Goal: Use online tool/utility: Utilize a website feature to perform a specific function

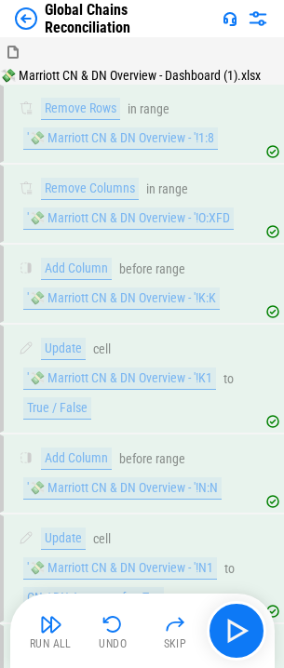
scroll to position [8993, 0]
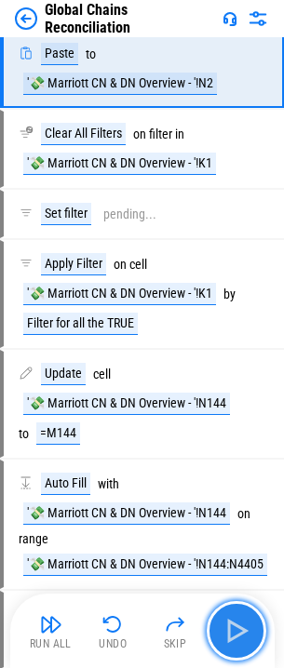
click at [242, 627] on img "button" at bounding box center [236, 631] width 30 height 30
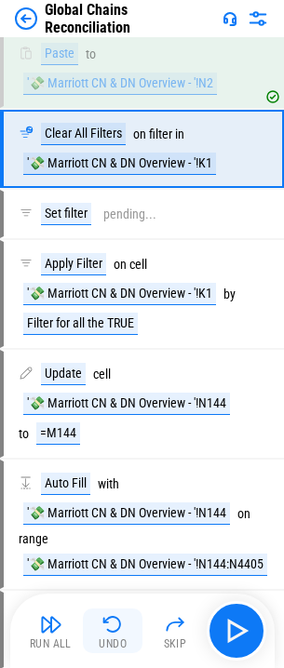
click at [115, 619] on img "button" at bounding box center [112, 624] width 22 height 22
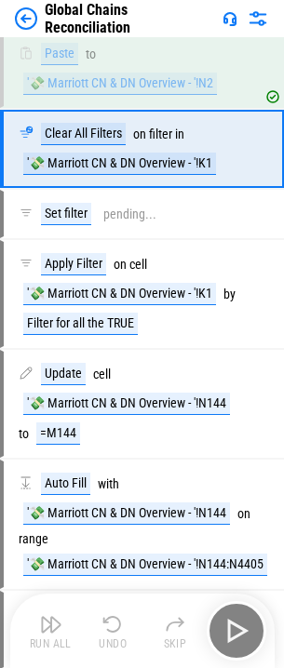
click at [115, 619] on div "Run All Undo Skip" at bounding box center [144, 631] width 246 height 60
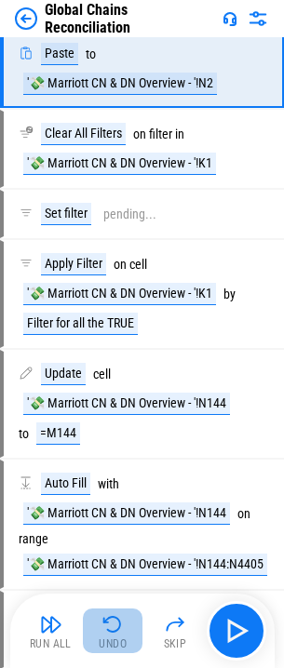
click at [113, 622] on img "button" at bounding box center [112, 624] width 22 height 22
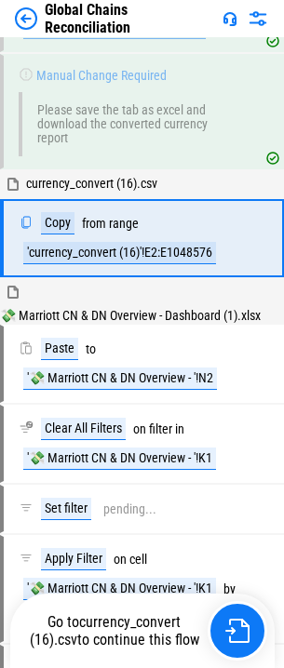
scroll to position [8639, 0]
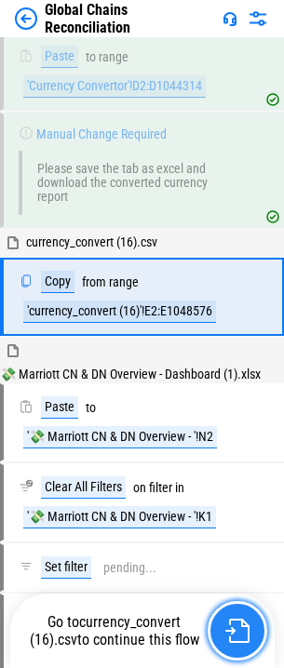
click at [225, 626] on img "button" at bounding box center [237, 630] width 24 height 24
click at [228, 622] on img "button" at bounding box center [237, 630] width 24 height 24
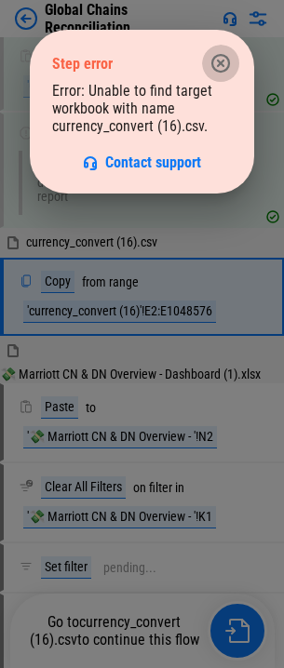
click at [223, 69] on icon "button" at bounding box center [220, 63] width 22 height 22
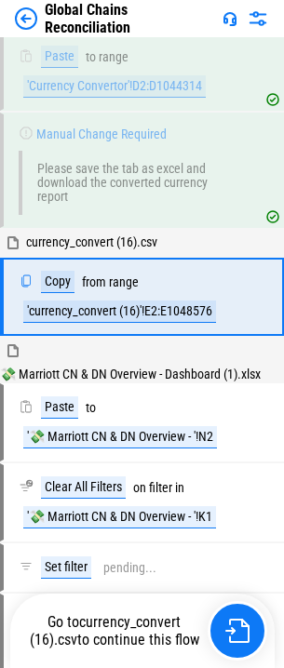
click at [87, 629] on span "currency_convert (16).csv" at bounding box center [106, 630] width 152 height 35
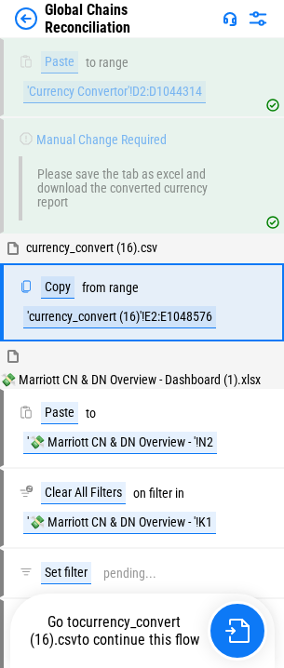
scroll to position [8629, 0]
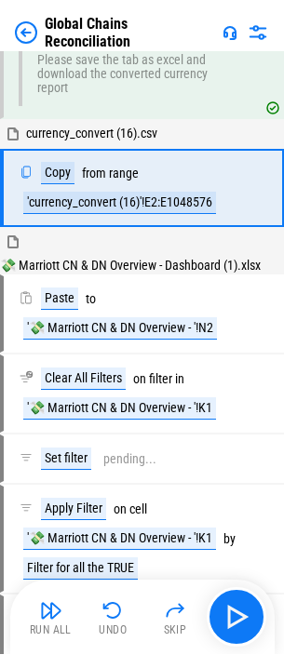
scroll to position [8653, 0]
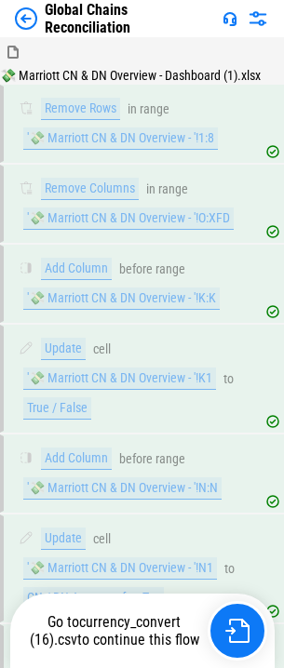
scroll to position [8797, 0]
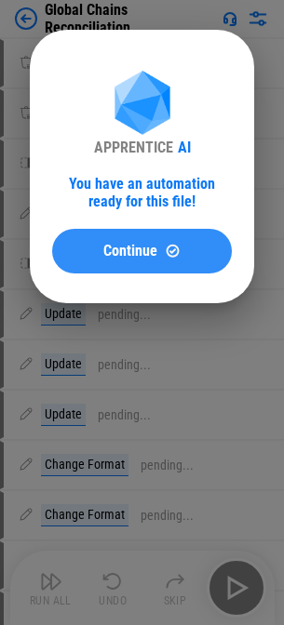
click at [191, 253] on div "Continue" at bounding box center [141, 251] width 135 height 16
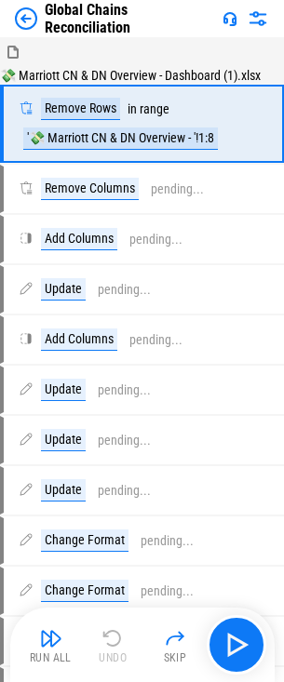
drag, startPoint x: 58, startPoint y: 626, endPoint x: 73, endPoint y: 630, distance: 15.3
click at [58, 624] on img "button" at bounding box center [51, 638] width 22 height 22
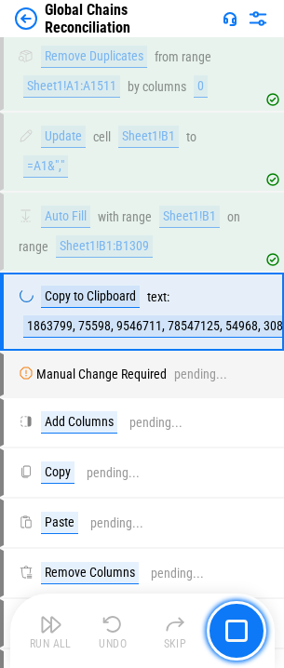
scroll to position [1900, 0]
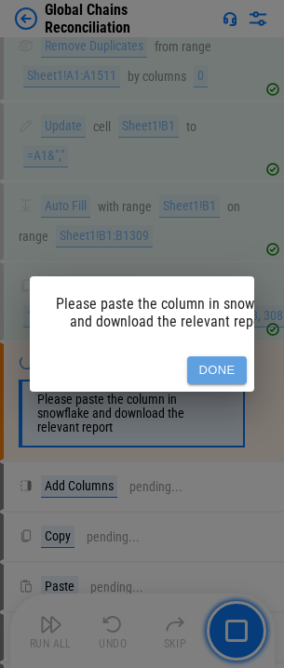
click at [230, 360] on button "Done" at bounding box center [217, 370] width 60 height 29
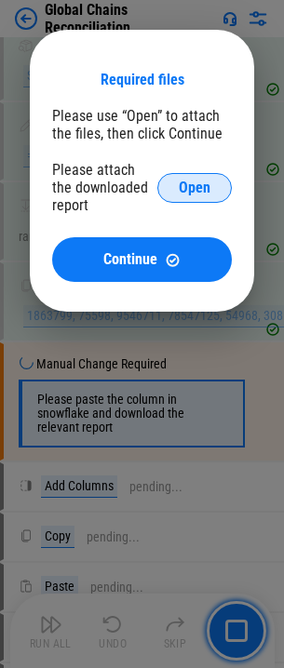
click at [181, 185] on span "Open" at bounding box center [195, 187] width 32 height 15
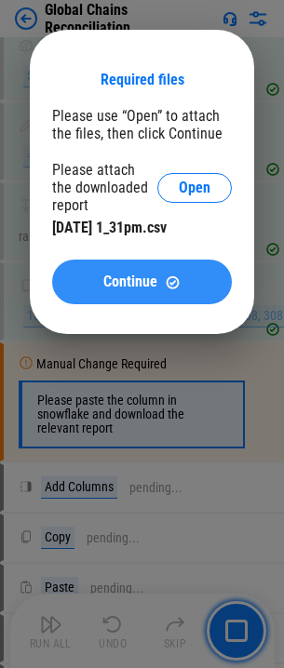
click at [149, 274] on span "Continue" at bounding box center [130, 281] width 54 height 15
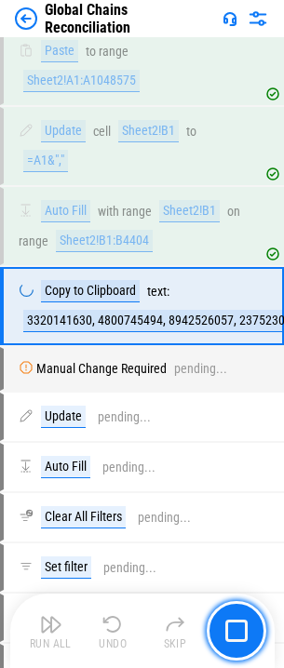
scroll to position [3651, 0]
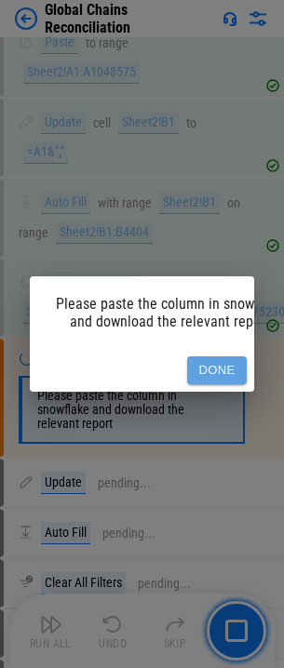
click at [216, 359] on button "Done" at bounding box center [217, 370] width 60 height 29
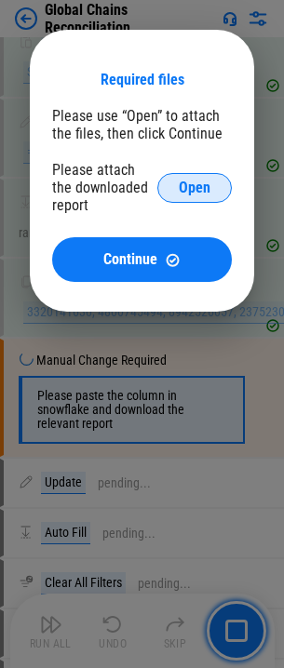
click at [186, 193] on span "Open" at bounding box center [195, 187] width 32 height 15
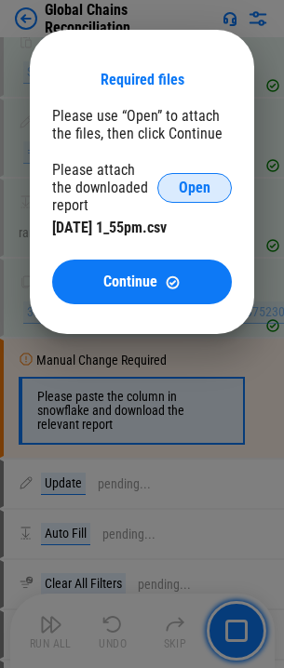
click at [189, 180] on span "Open" at bounding box center [195, 187] width 32 height 15
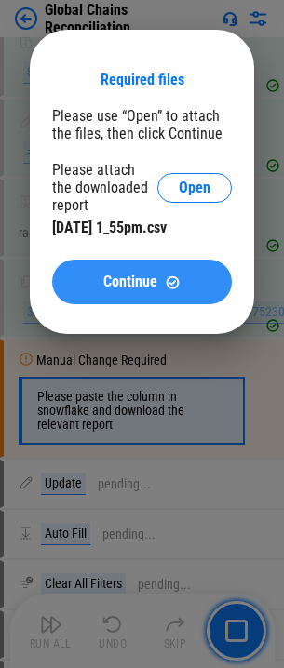
click at [147, 276] on span "Continue" at bounding box center [130, 281] width 54 height 15
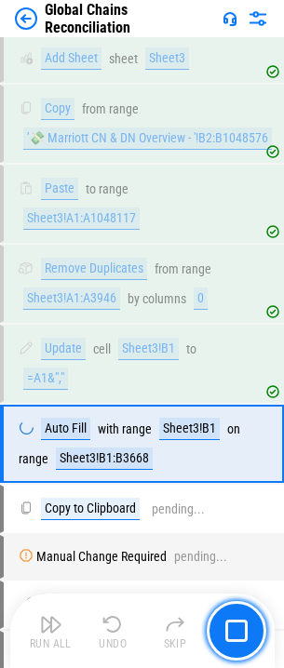
scroll to position [5630, 0]
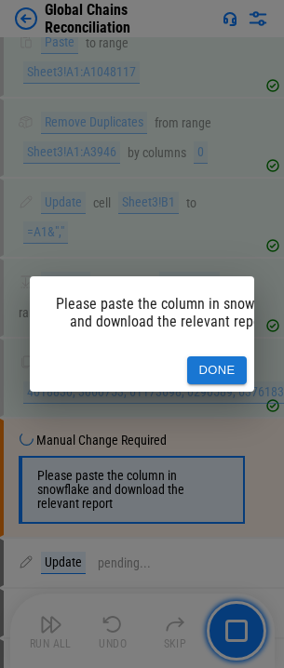
click at [206, 357] on button "Done" at bounding box center [217, 370] width 60 height 29
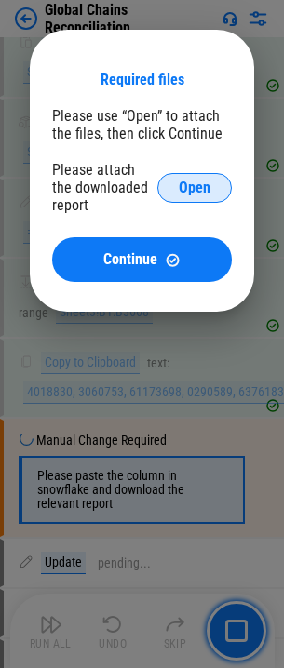
click at [199, 178] on button "Open" at bounding box center [194, 188] width 74 height 30
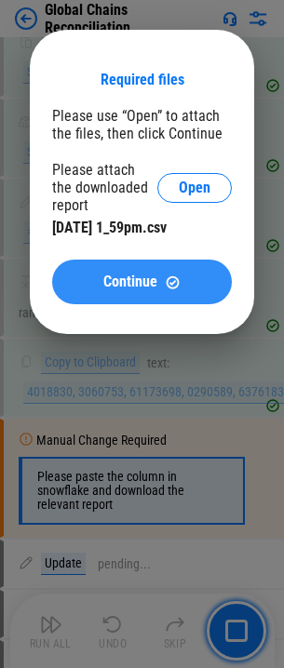
click at [163, 279] on div "Continue" at bounding box center [141, 282] width 135 height 16
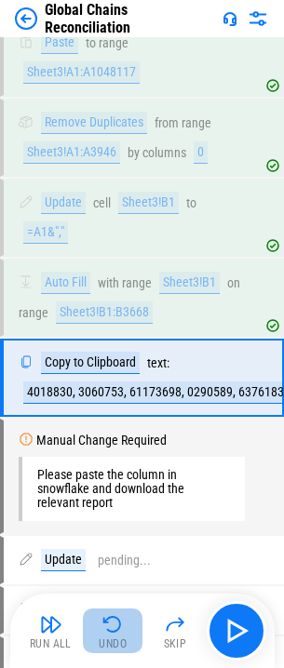
click at [115, 624] on img "button" at bounding box center [112, 624] width 22 height 22
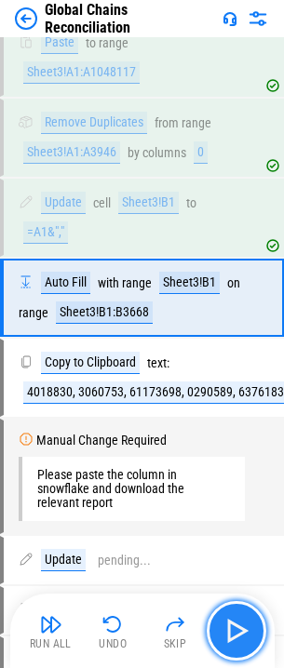
click at [237, 624] on img "button" at bounding box center [236, 631] width 30 height 30
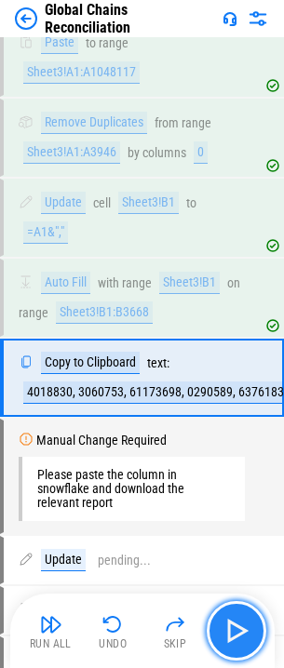
click at [237, 624] on img "button" at bounding box center [236, 631] width 30 height 30
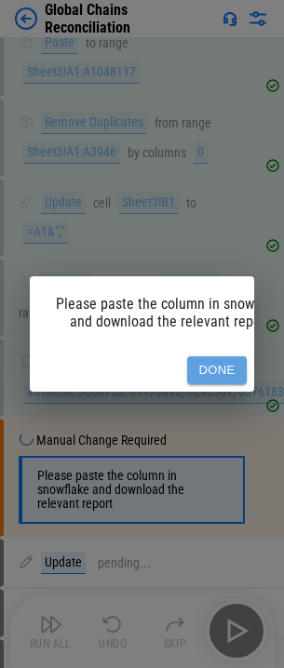
click at [208, 362] on button "Done" at bounding box center [217, 370] width 60 height 29
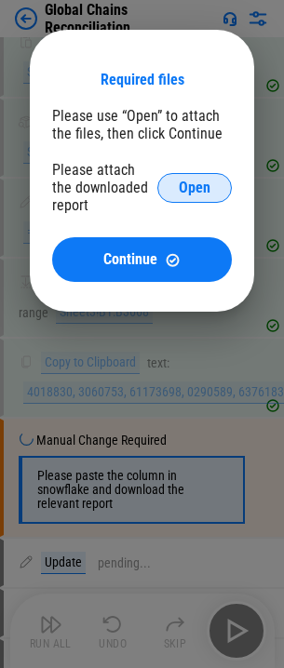
click at [193, 181] on span "Open" at bounding box center [195, 187] width 32 height 15
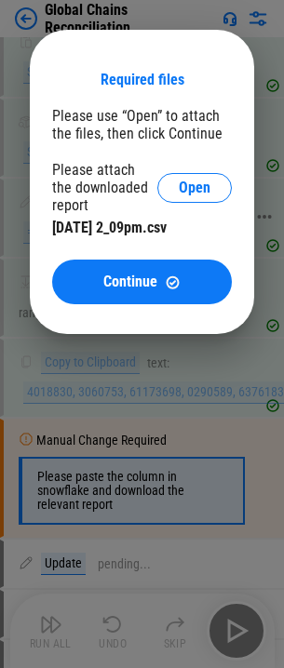
click at [139, 274] on span "Continue" at bounding box center [130, 281] width 54 height 15
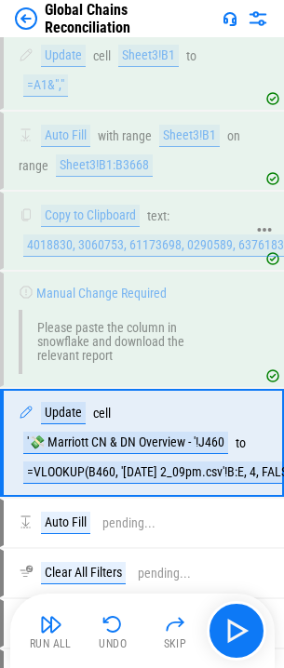
scroll to position [5892, 0]
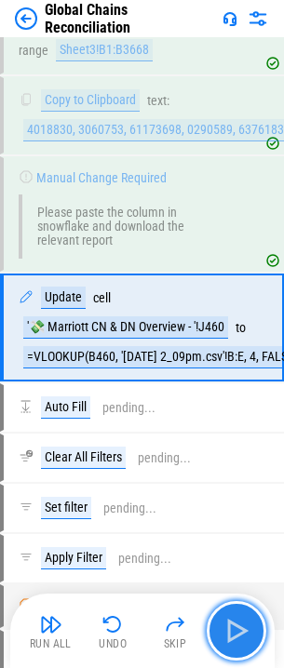
click at [254, 624] on button "button" at bounding box center [236, 631] width 60 height 60
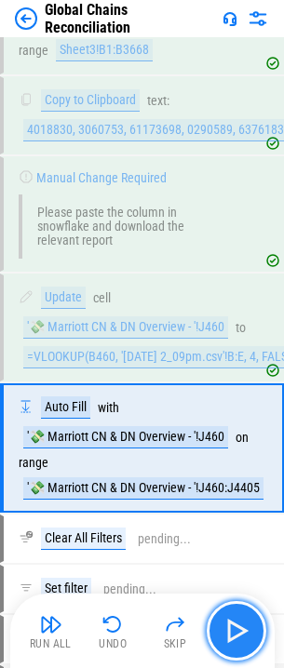
click at [243, 624] on img "button" at bounding box center [236, 631] width 30 height 30
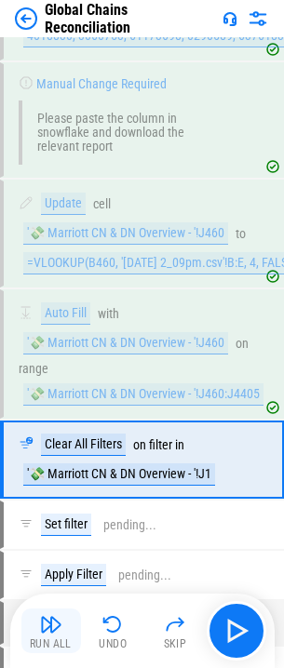
scroll to position [6148, 0]
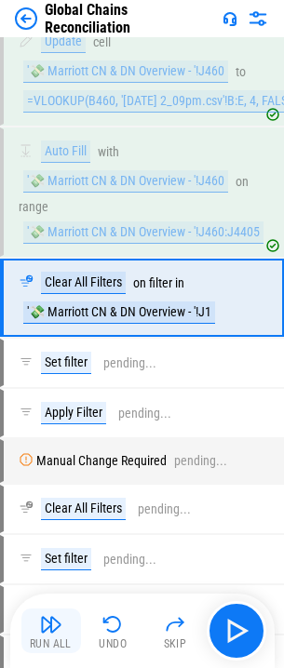
click at [50, 624] on img "button" at bounding box center [51, 624] width 22 height 22
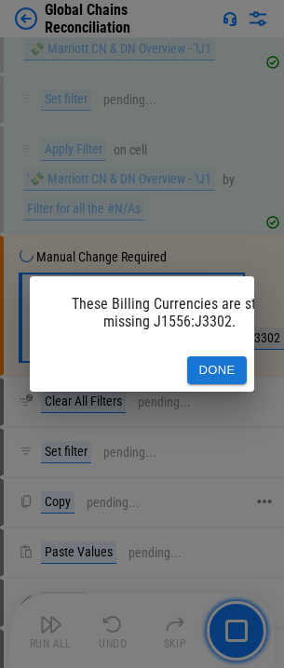
scroll to position [6420, 0]
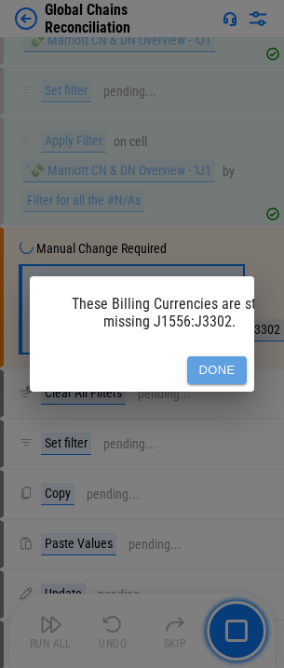
click at [221, 356] on button "Done" at bounding box center [217, 370] width 60 height 29
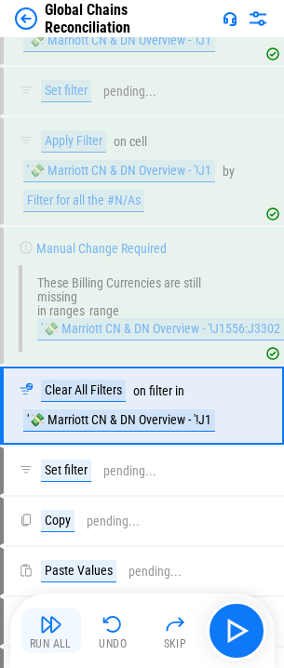
click at [49, 624] on img "button" at bounding box center [51, 624] width 22 height 22
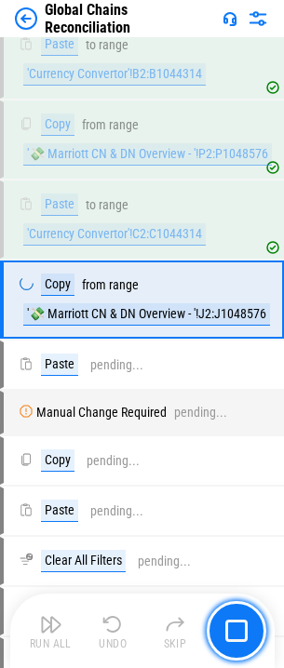
scroll to position [8427, 0]
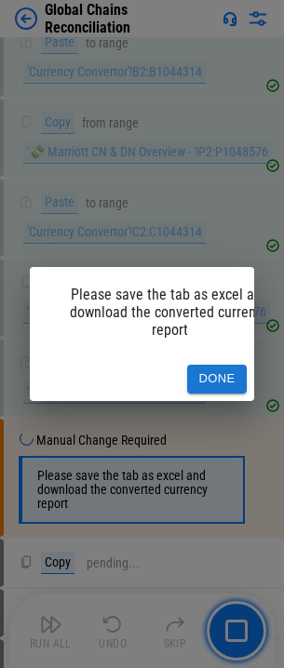
click at [221, 365] on button "Done" at bounding box center [217, 379] width 60 height 29
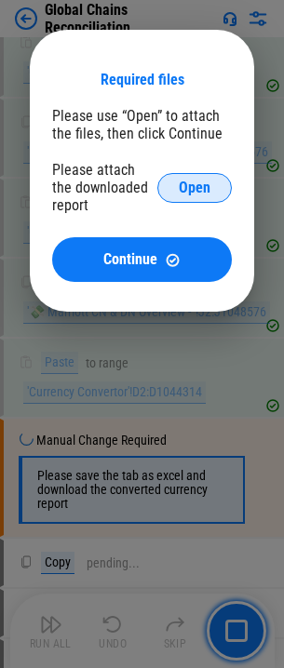
click at [199, 180] on span "Open" at bounding box center [195, 187] width 32 height 15
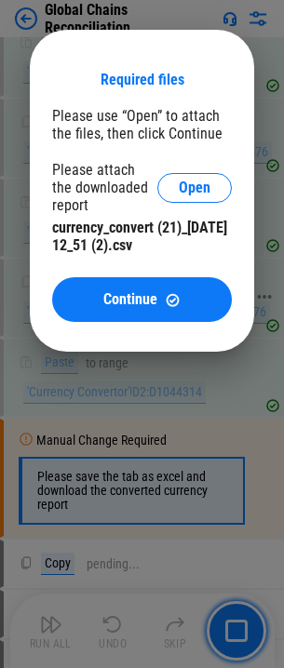
click at [136, 298] on span "Continue" at bounding box center [130, 299] width 54 height 15
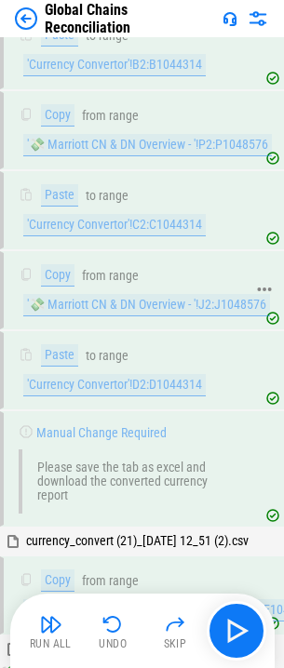
scroll to position [8846, 0]
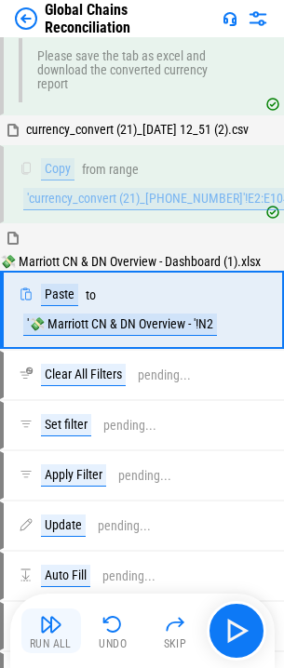
click at [43, 624] on img "button" at bounding box center [51, 624] width 22 height 22
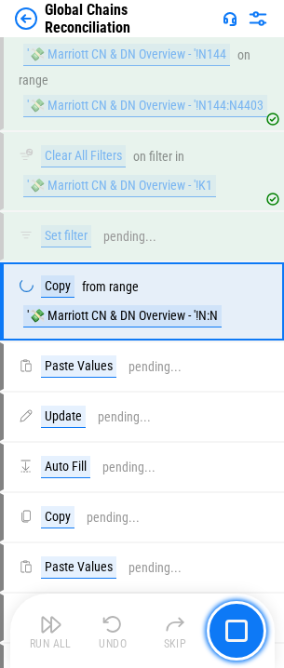
scroll to position [9552, 0]
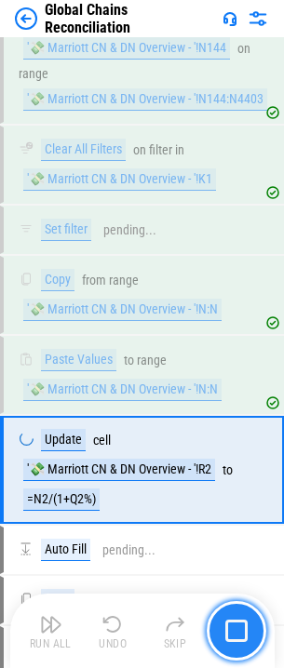
click at [239, 624] on img "button" at bounding box center [236, 630] width 22 height 22
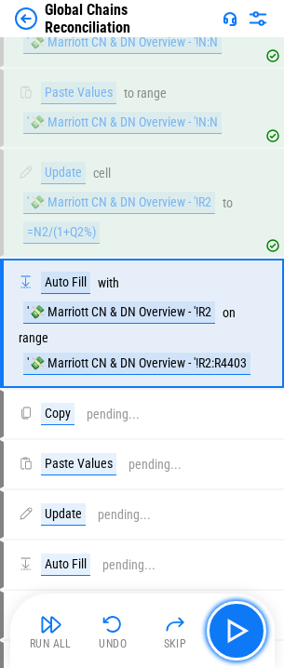
scroll to position [9847, 0]
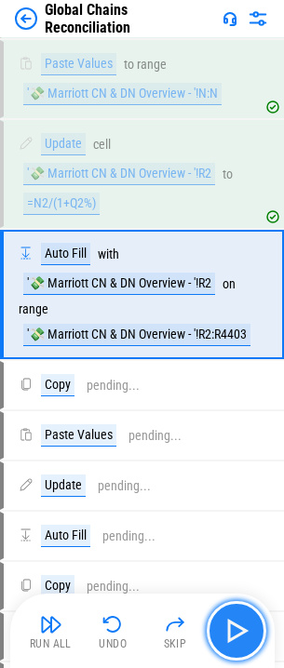
click at [232, 624] on img "button" at bounding box center [236, 631] width 30 height 30
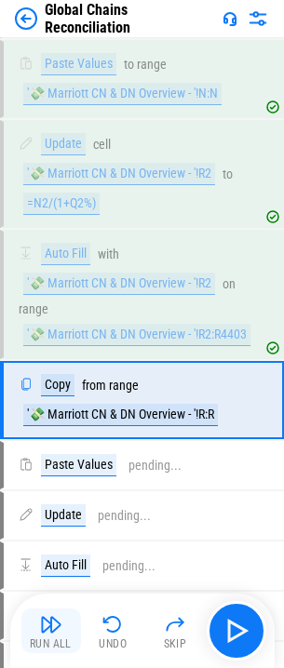
click at [42, 624] on img "button" at bounding box center [51, 624] width 22 height 22
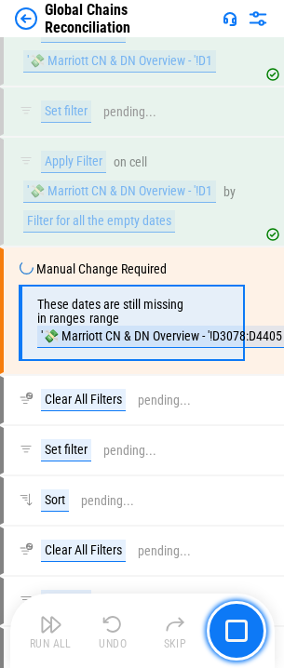
scroll to position [10857, 0]
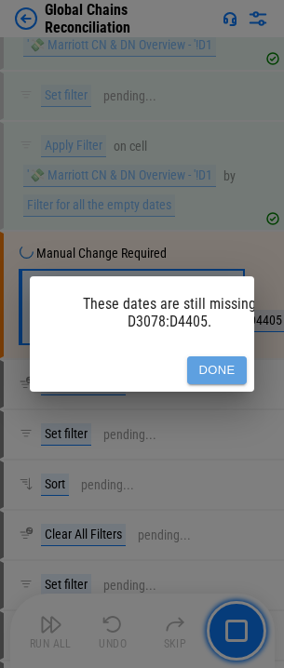
click at [212, 357] on button "Done" at bounding box center [217, 370] width 60 height 29
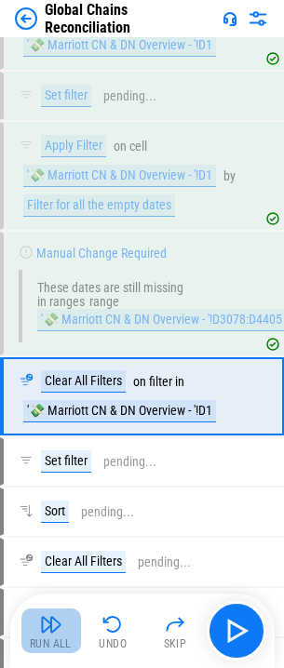
click at [47, 619] on img "button" at bounding box center [51, 624] width 22 height 22
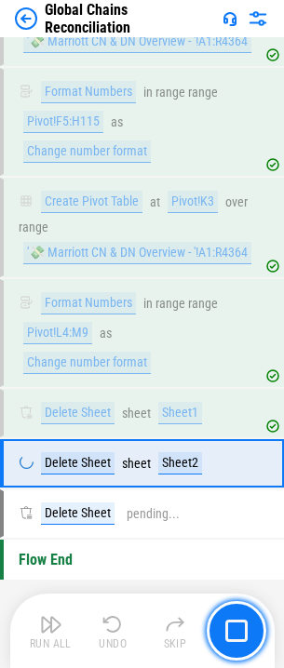
scroll to position [15812, 0]
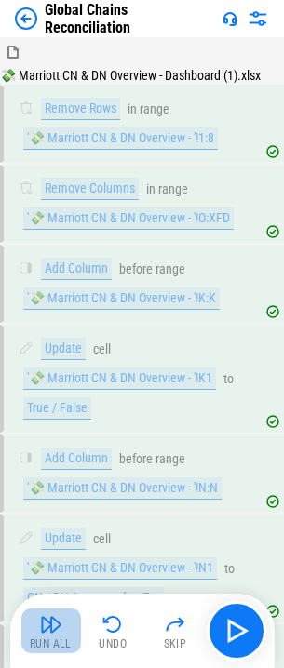
drag, startPoint x: 62, startPoint y: 620, endPoint x: 80, endPoint y: 614, distance: 18.8
click at [62, 620] on button "Run All" at bounding box center [51, 630] width 60 height 45
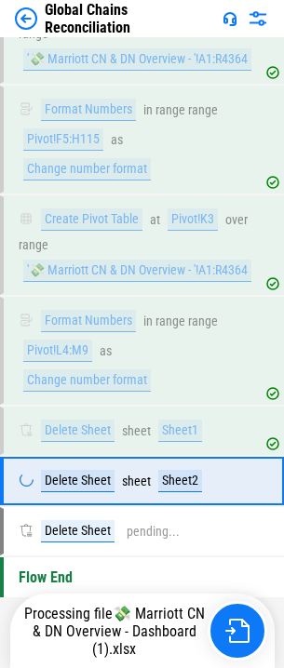
scroll to position [15812, 0]
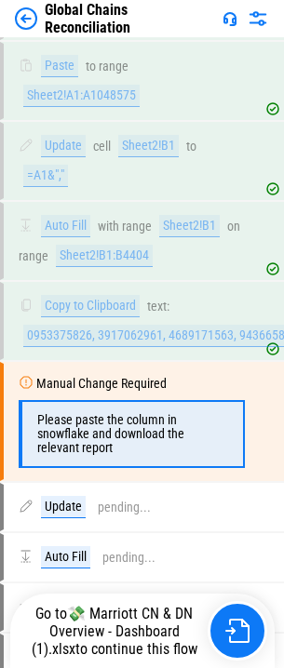
scroll to position [3752, 0]
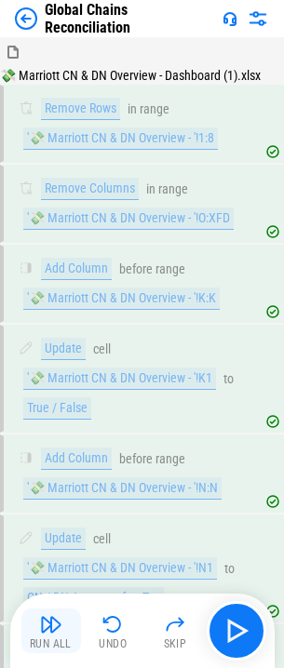
click at [48, 626] on img "button" at bounding box center [51, 624] width 22 height 22
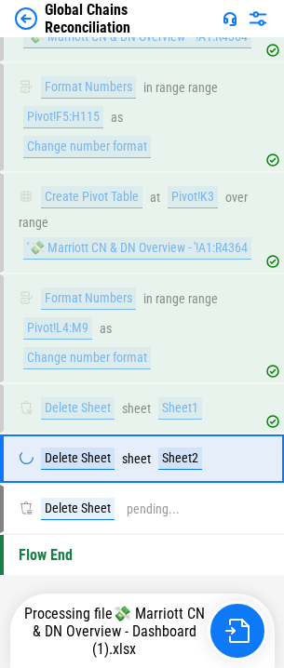
scroll to position [15812, 0]
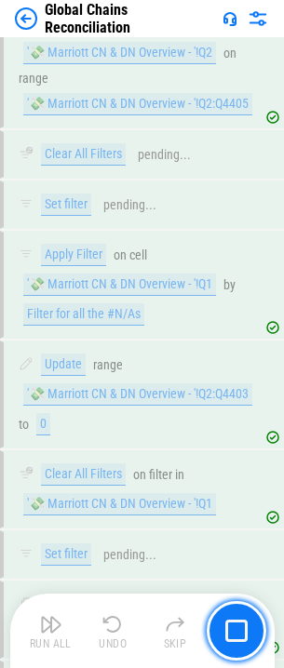
scroll to position [5751, 0]
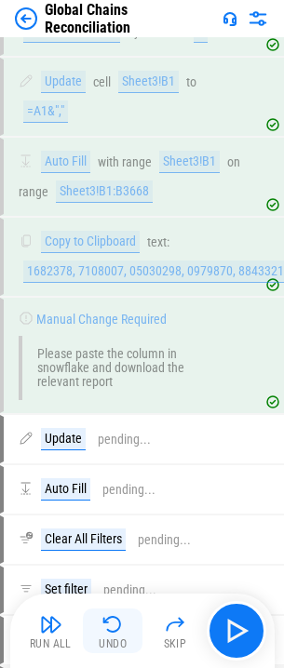
click at [111, 622] on img "button" at bounding box center [112, 624] width 22 height 22
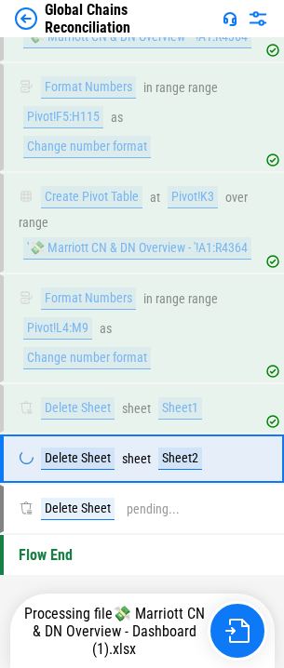
scroll to position [15812, 0]
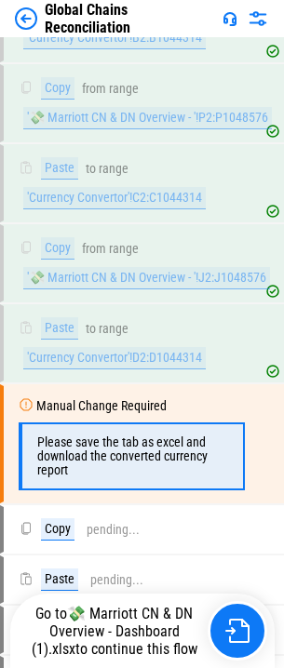
scroll to position [8548, 0]
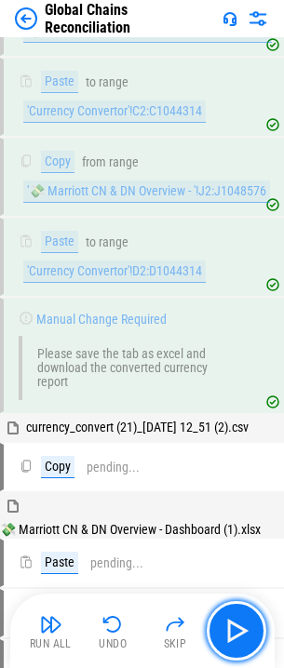
click at [240, 635] on img "button" at bounding box center [236, 631] width 30 height 30
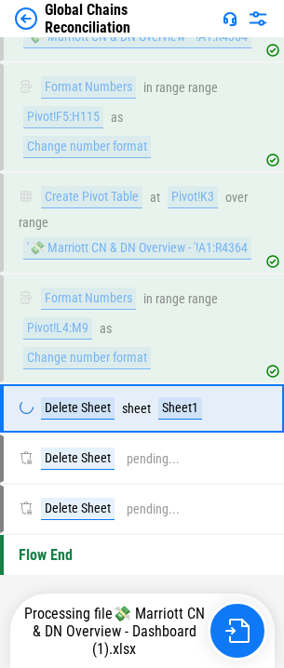
scroll to position [15812, 0]
